Goal: Information Seeking & Learning: Learn about a topic

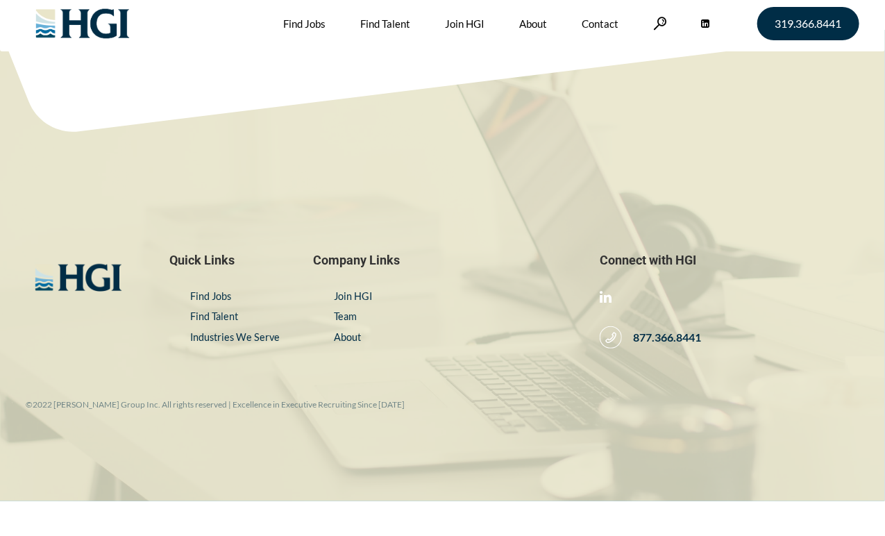
scroll to position [6, 0]
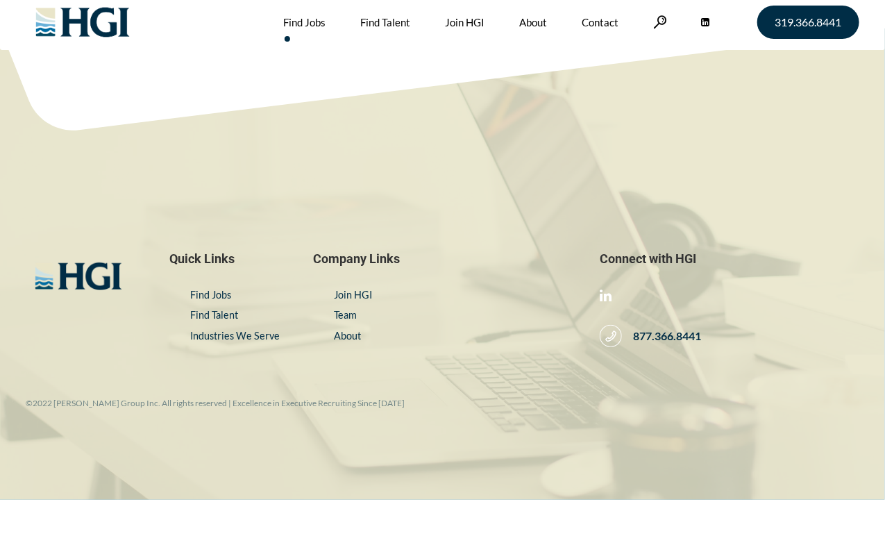
click at [318, 31] on link "Find Jobs" at bounding box center [304, 22] width 42 height 56
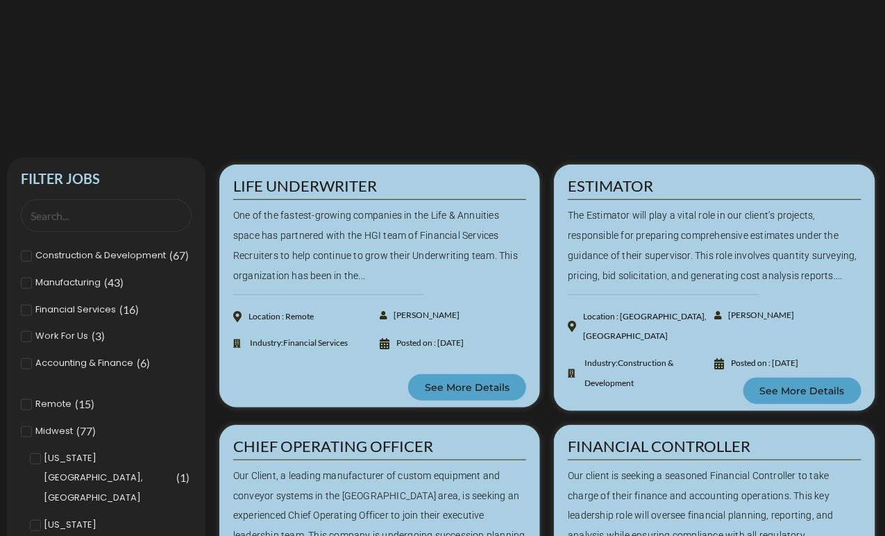
scroll to position [278, 0]
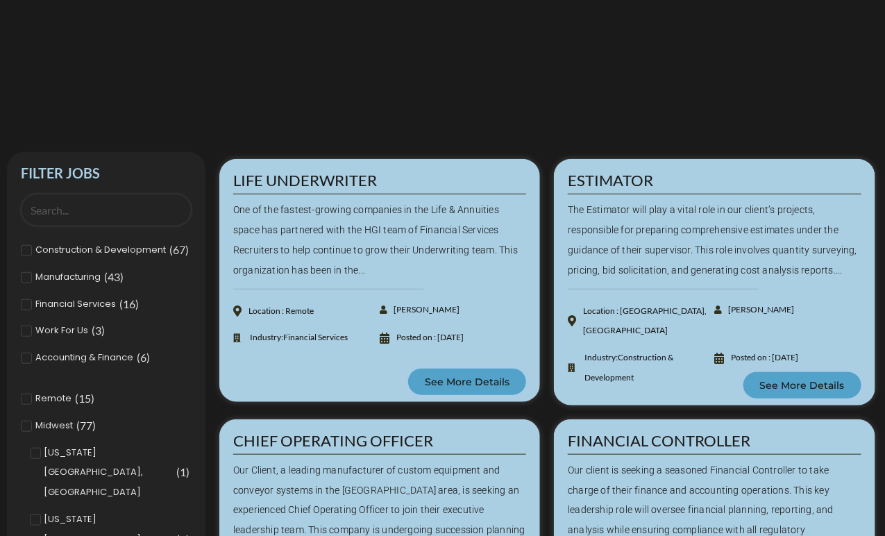
click at [114, 212] on input "Search Job" at bounding box center [106, 210] width 171 height 33
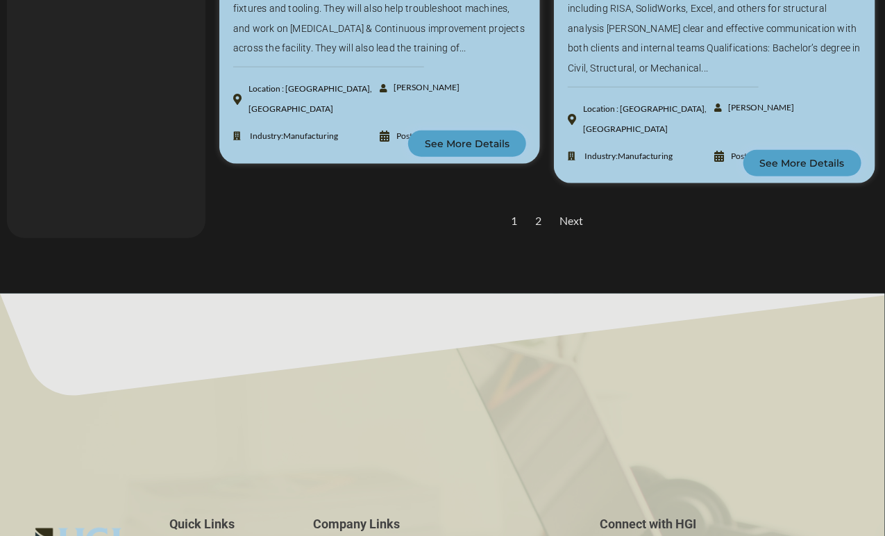
scroll to position [2301, 0]
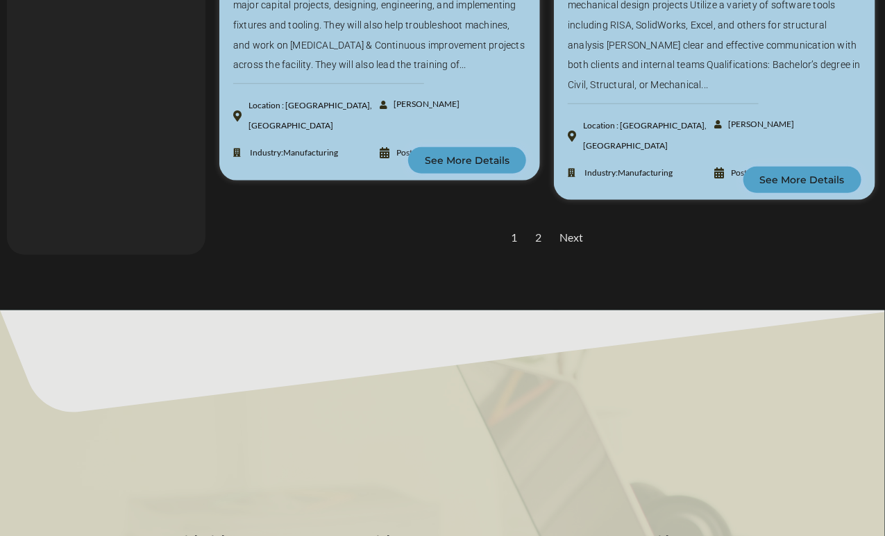
type input "mechanical design en"
click at [568, 221] on div "Next" at bounding box center [570, 238] width 37 height 34
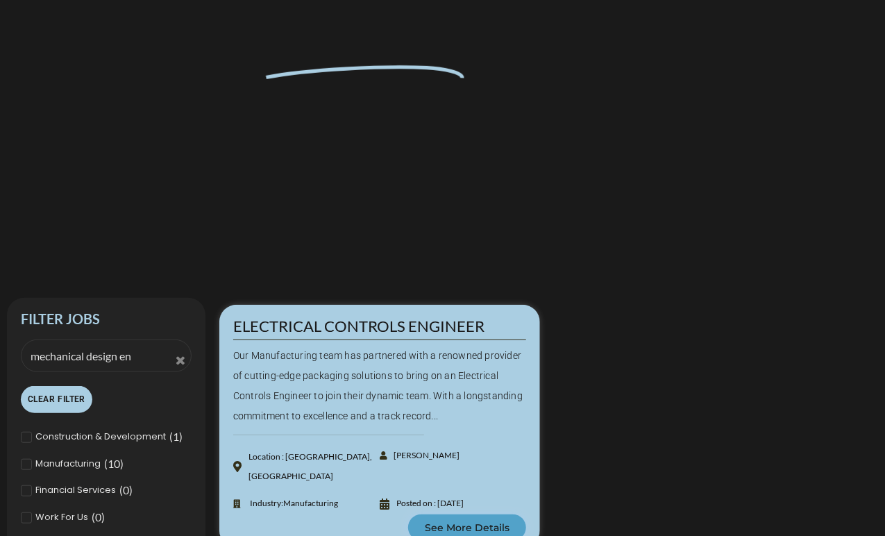
scroll to position [146, 0]
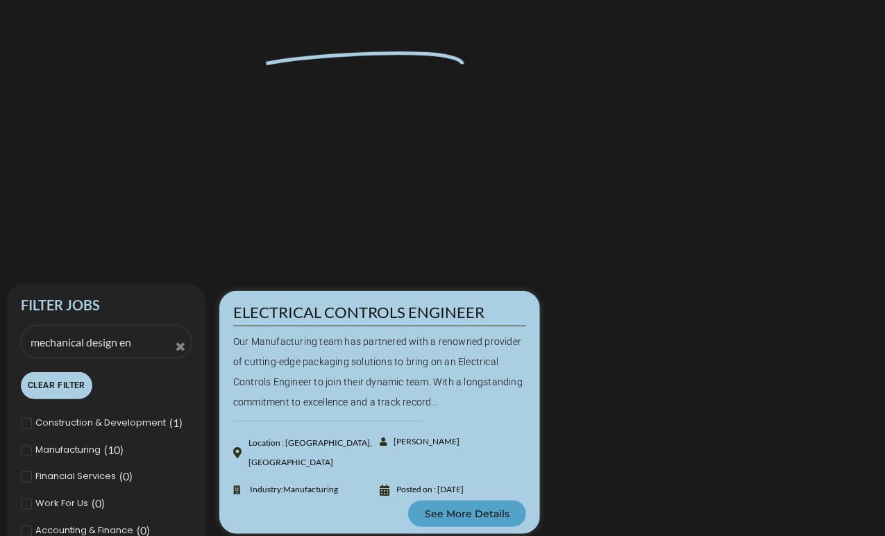
click at [130, 342] on input "mechanical design en" at bounding box center [106, 341] width 171 height 33
type input "engineer"
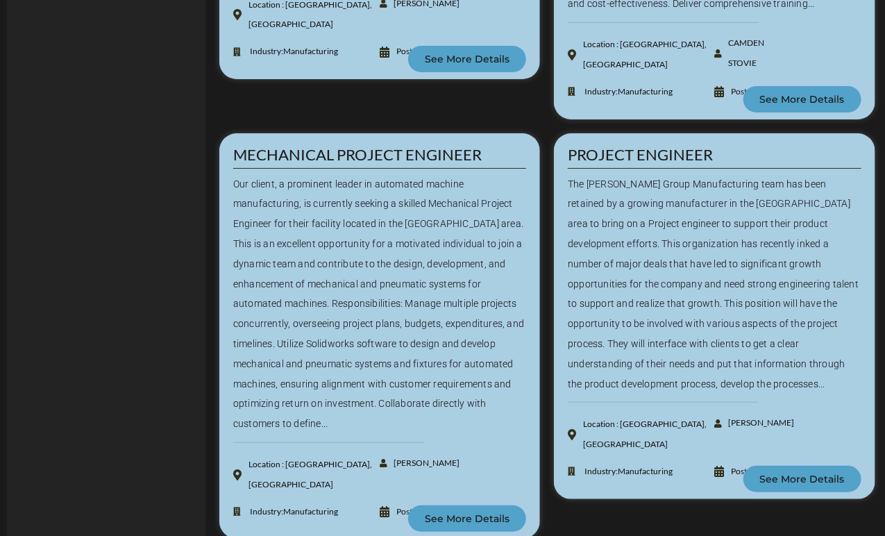
scroll to position [1969, 0]
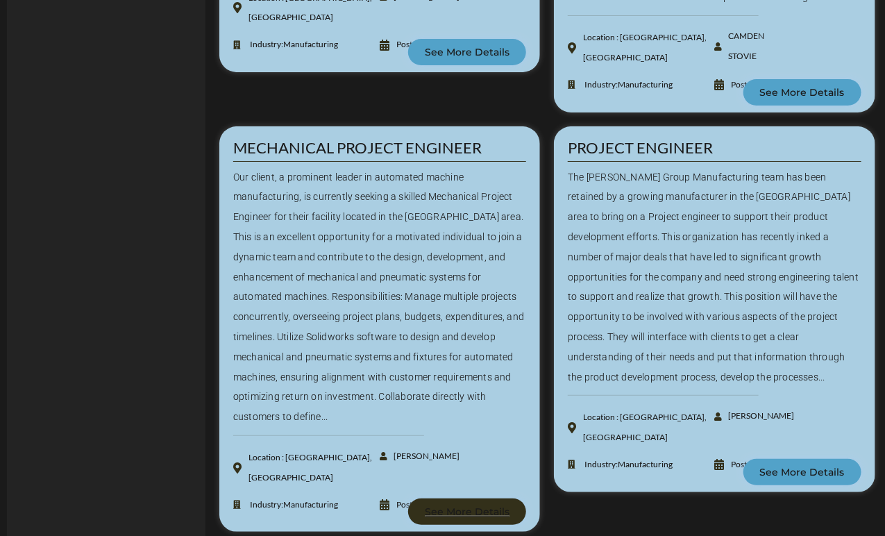
click at [489, 506] on span "See More Details" at bounding box center [467, 511] width 85 height 10
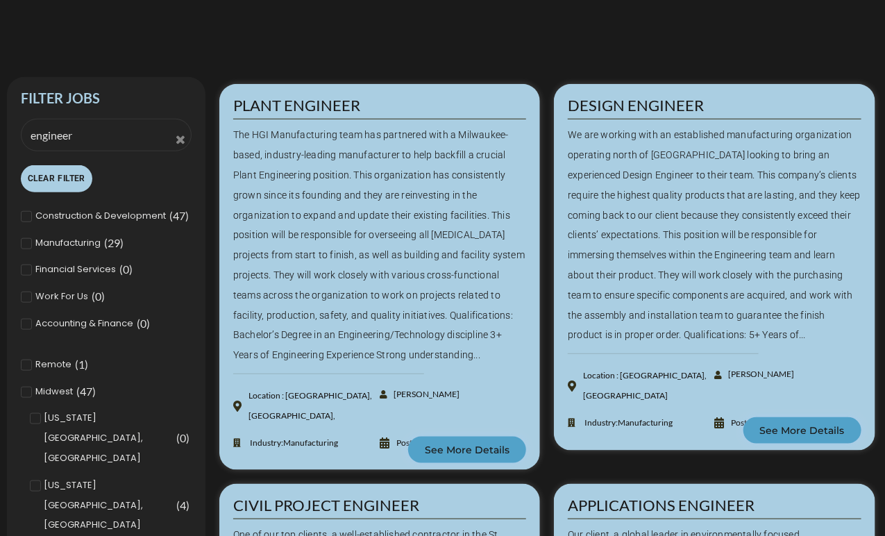
scroll to position [353, 0]
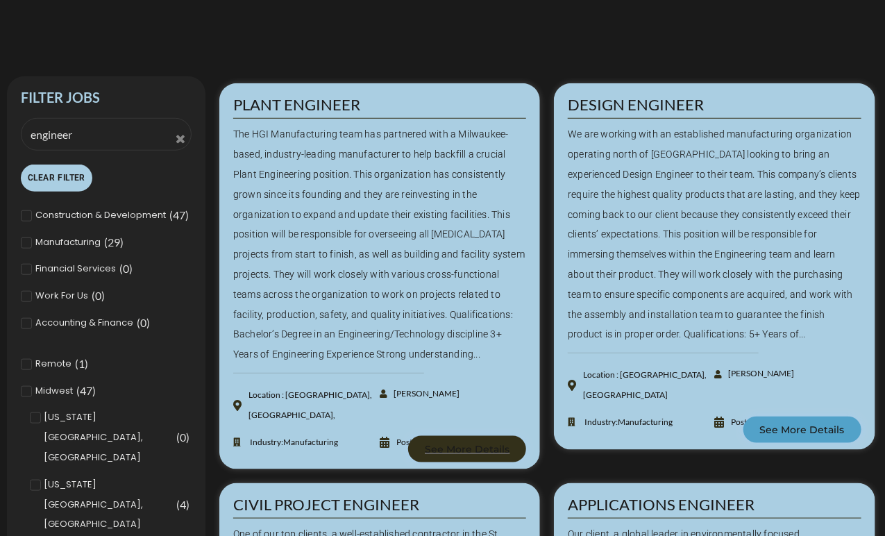
click at [490, 446] on span "See More Details" at bounding box center [467, 449] width 85 height 10
